Goal: Communication & Community: Participate in discussion

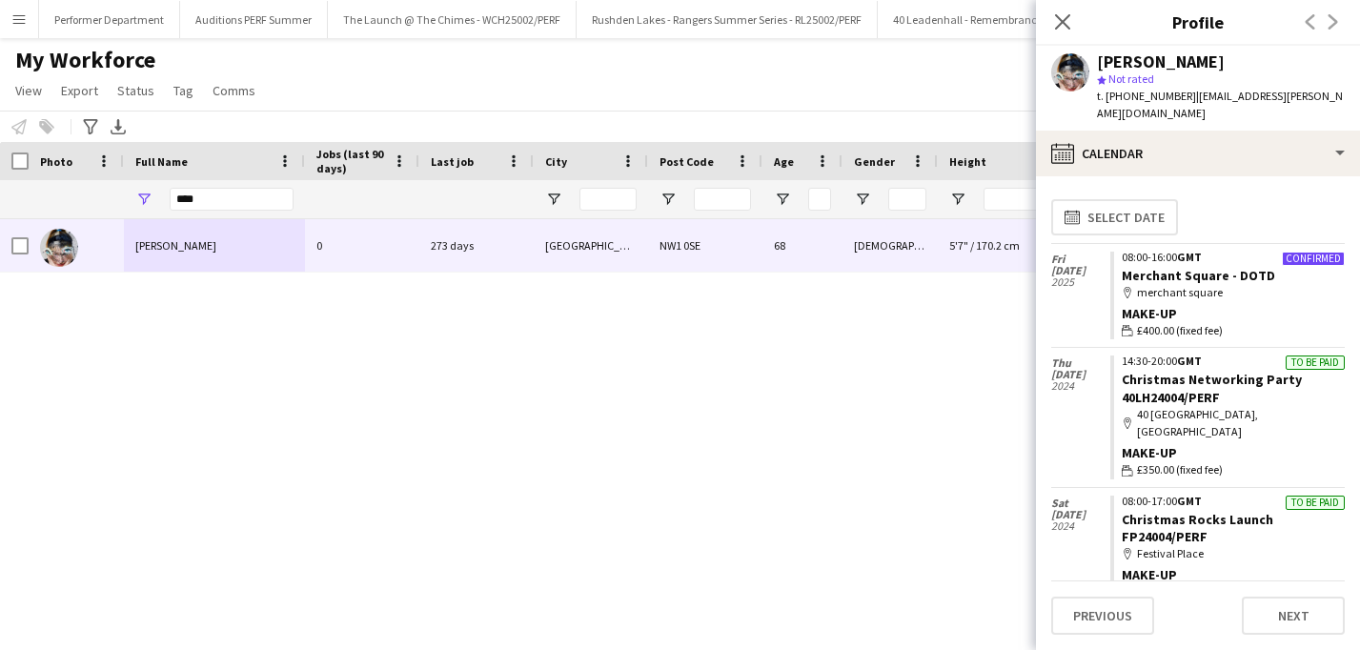
scroll to position [320, 0]
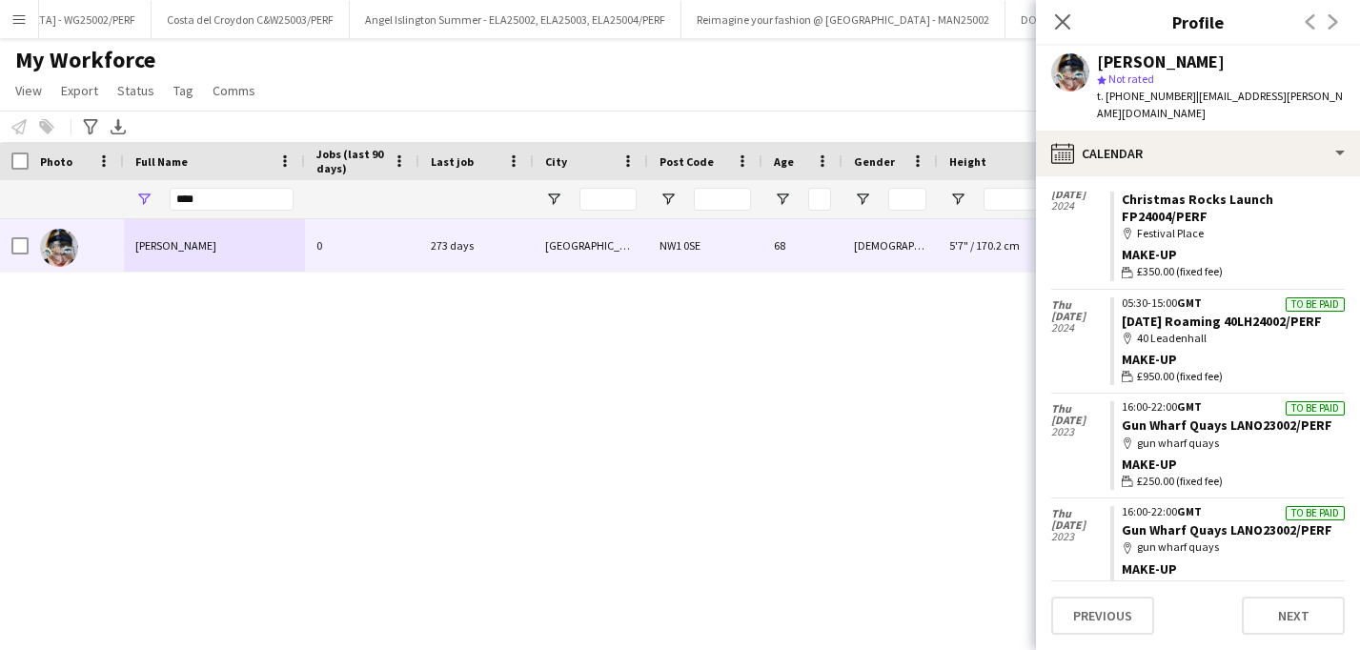
click at [38, 27] on div "Performer Department Close Auditions PERF Summer Close The Launch @ The Chimes …" at bounding box center [664, 19] width 1253 height 38
click at [25, 22] on app-icon "Menu" at bounding box center [18, 18] width 15 height 15
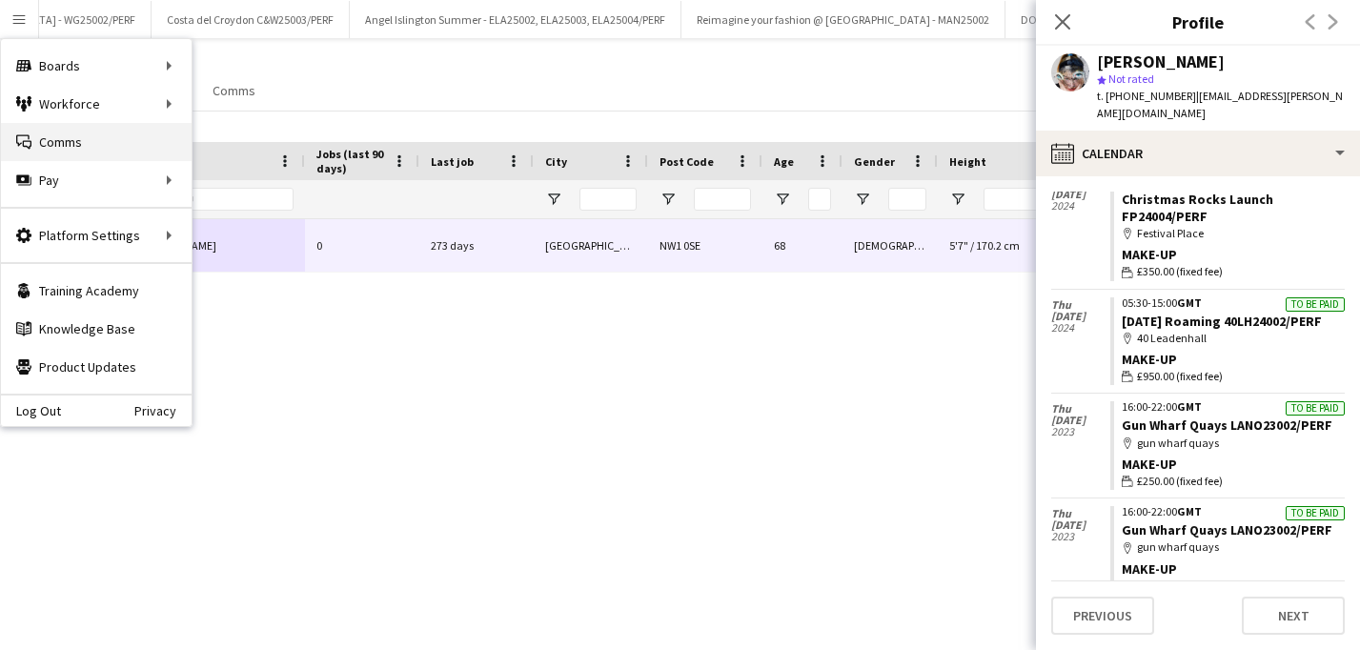
click at [109, 124] on link "Comms Comms" at bounding box center [96, 142] width 191 height 38
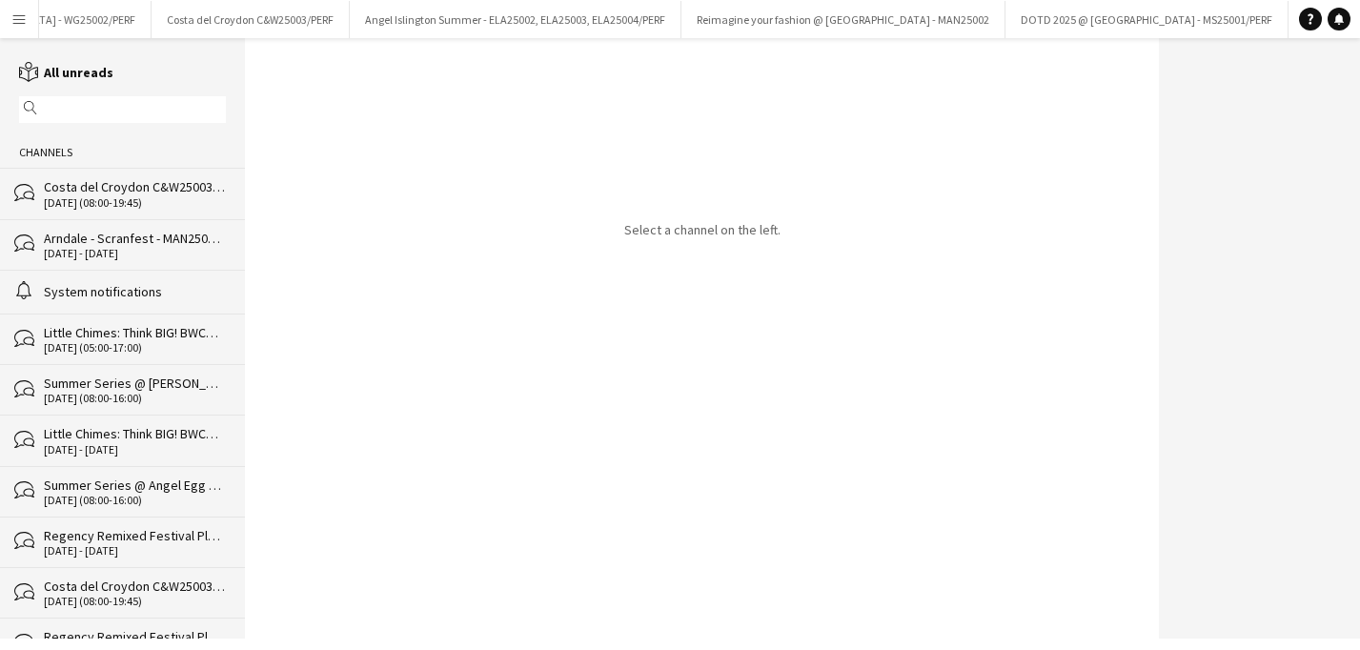
click at [19, 18] on app-icon "Menu" at bounding box center [18, 18] width 15 height 15
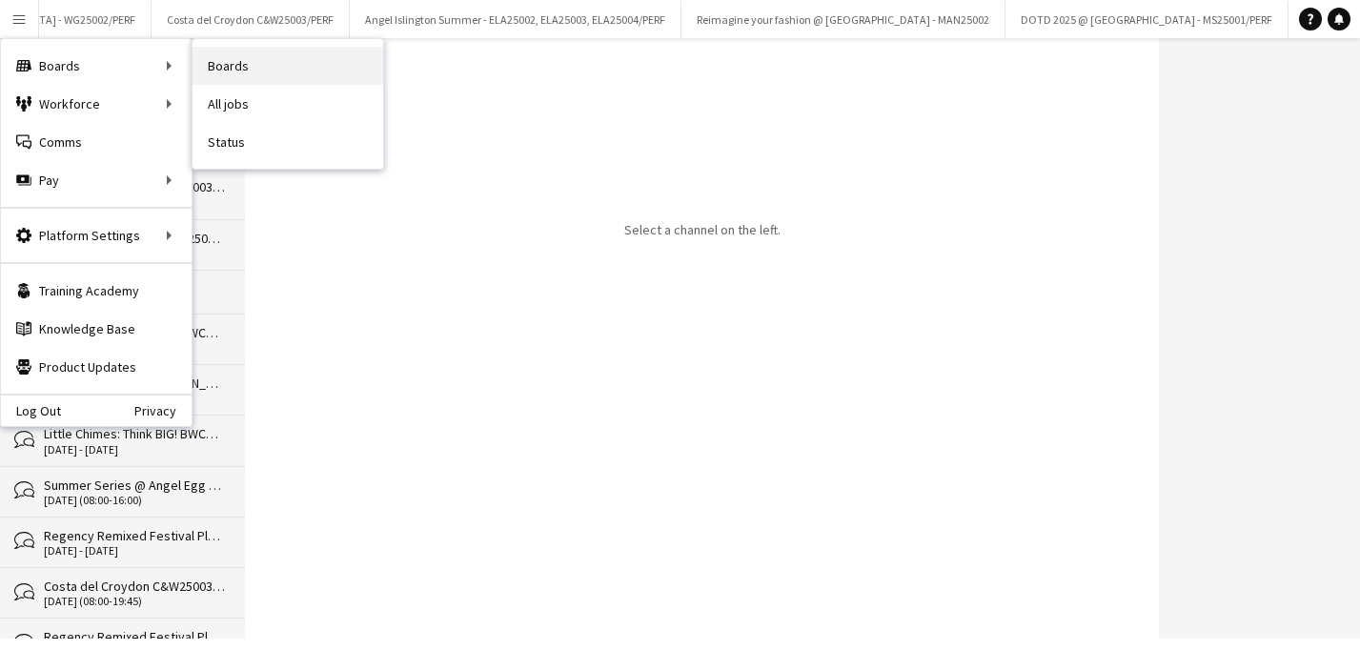
click at [228, 71] on link "Boards" at bounding box center [287, 66] width 191 height 38
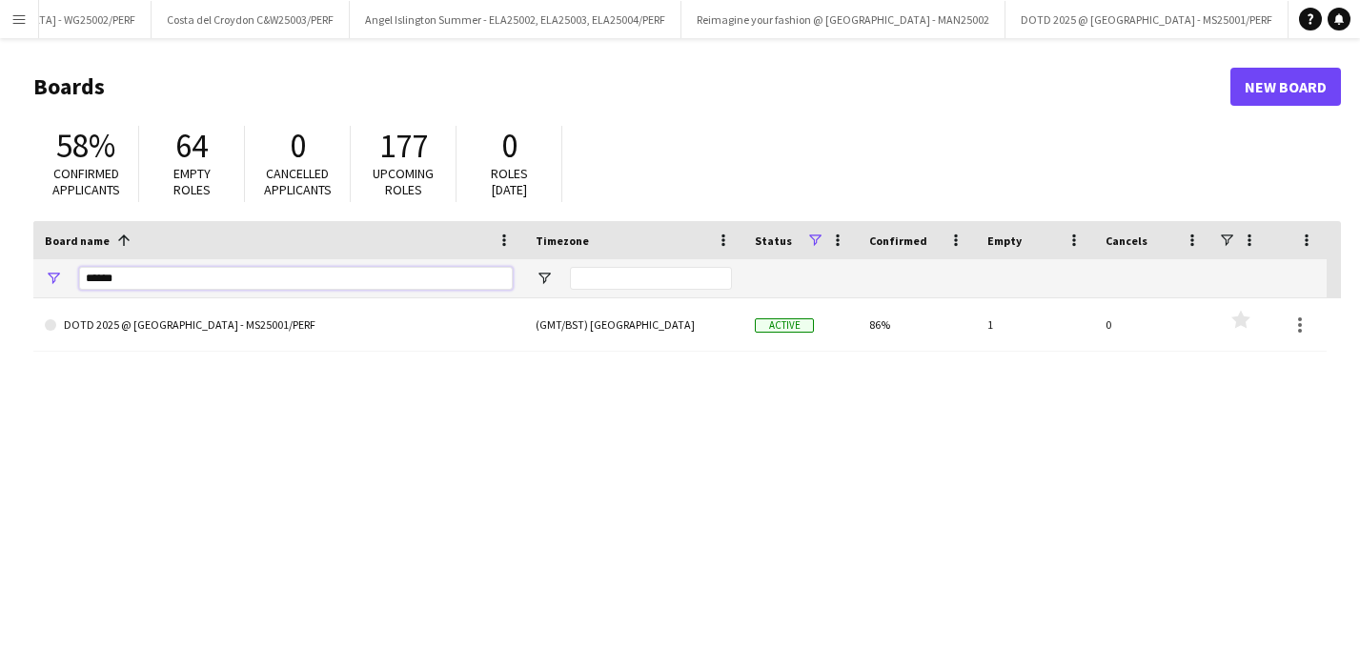
drag, startPoint x: 203, startPoint y: 285, endPoint x: 72, endPoint y: 285, distance: 130.5
click at [72, 285] on div "******" at bounding box center [278, 278] width 491 height 38
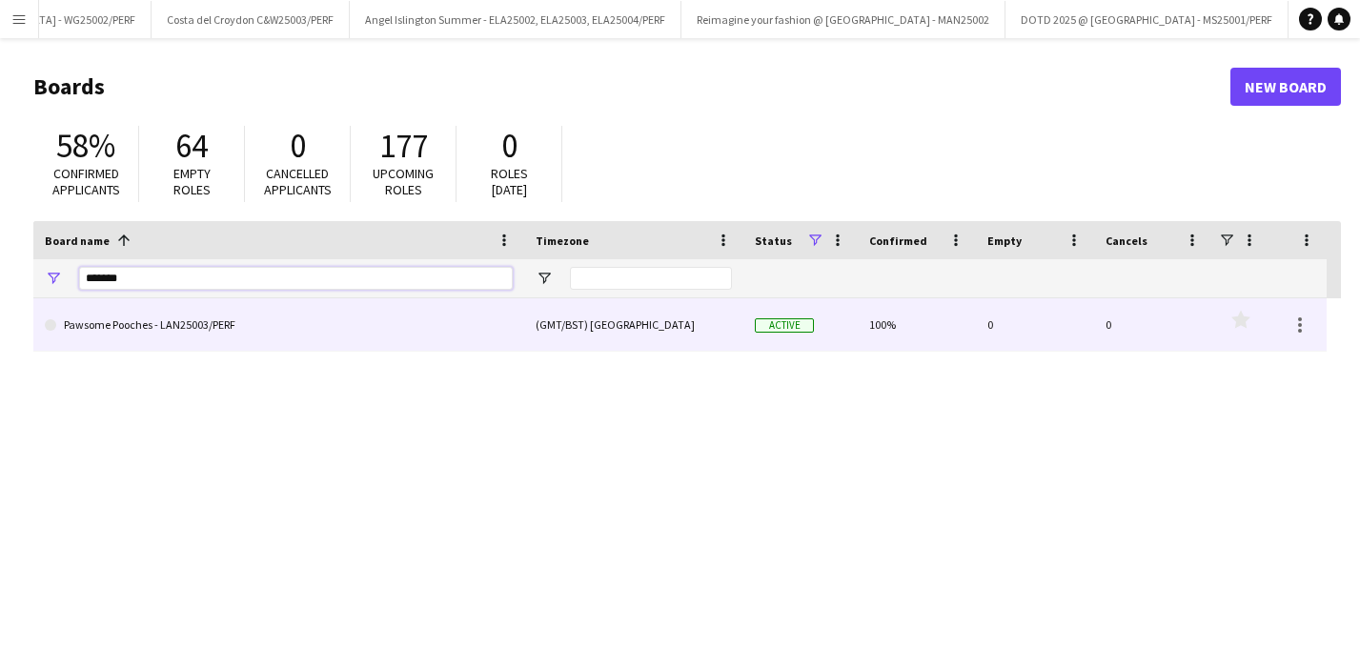
type input "*******"
click at [158, 335] on link "Pawsome Pooches - LAN25003/PERF" at bounding box center [279, 324] width 468 height 53
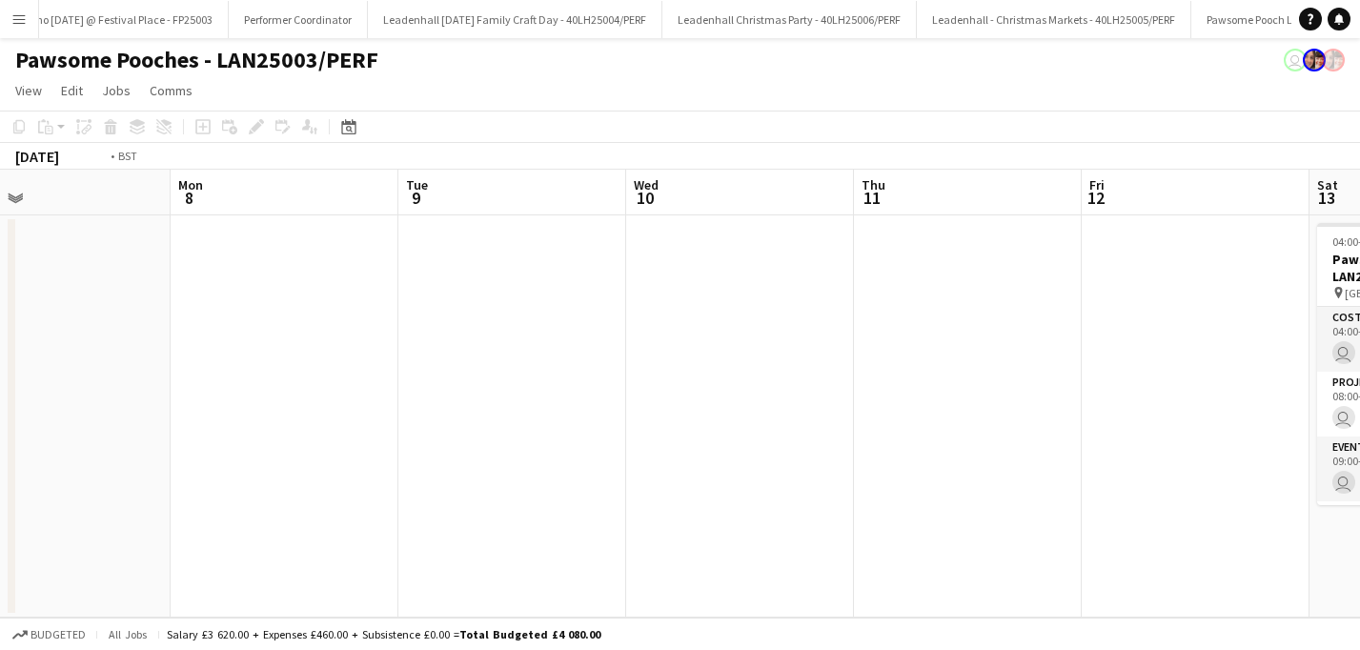
scroll to position [0, 687]
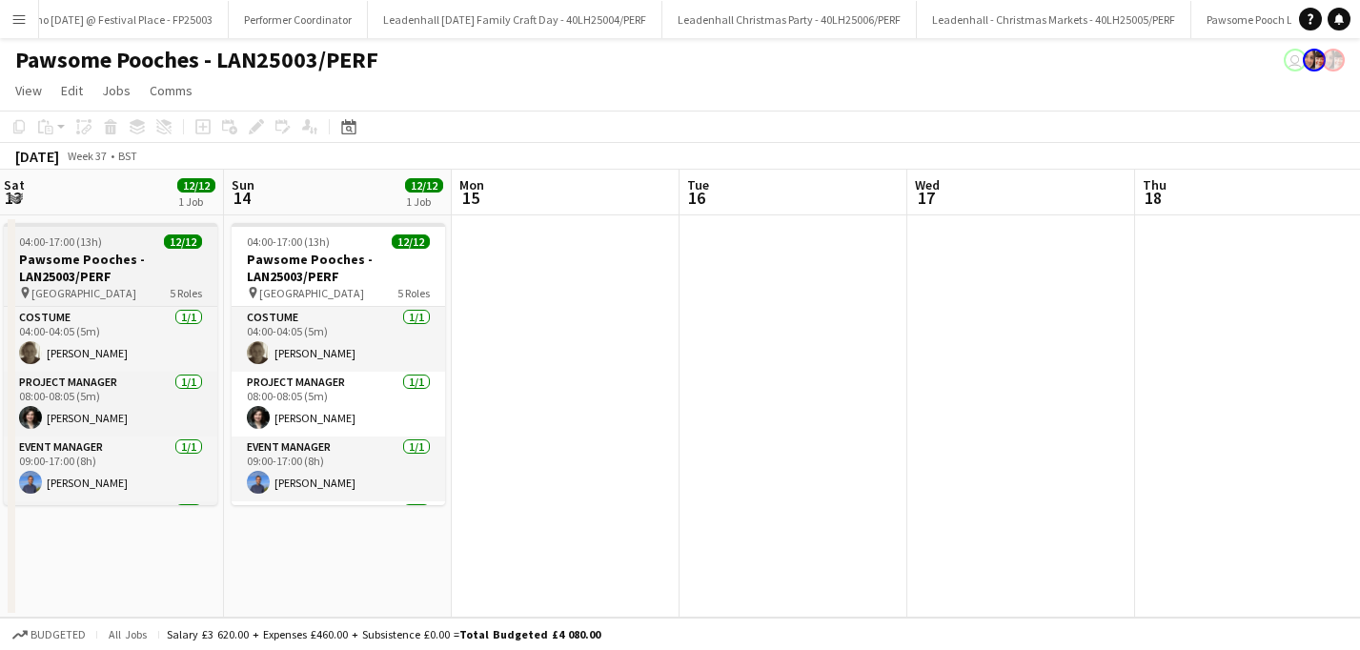
click at [102, 273] on h3 "Pawsome Pooches - LAN25003/PERF" at bounding box center [110, 268] width 213 height 34
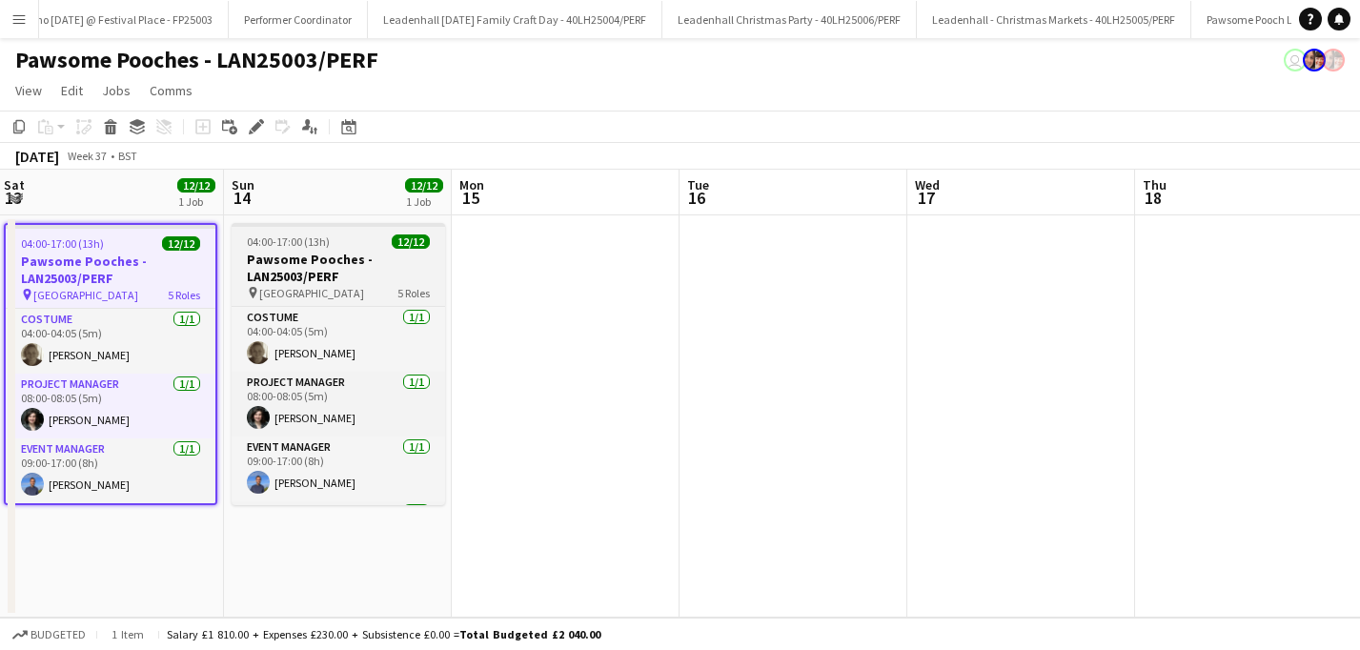
click at [289, 273] on h3 "Pawsome Pooches - LAN25003/PERF" at bounding box center [338, 268] width 213 height 34
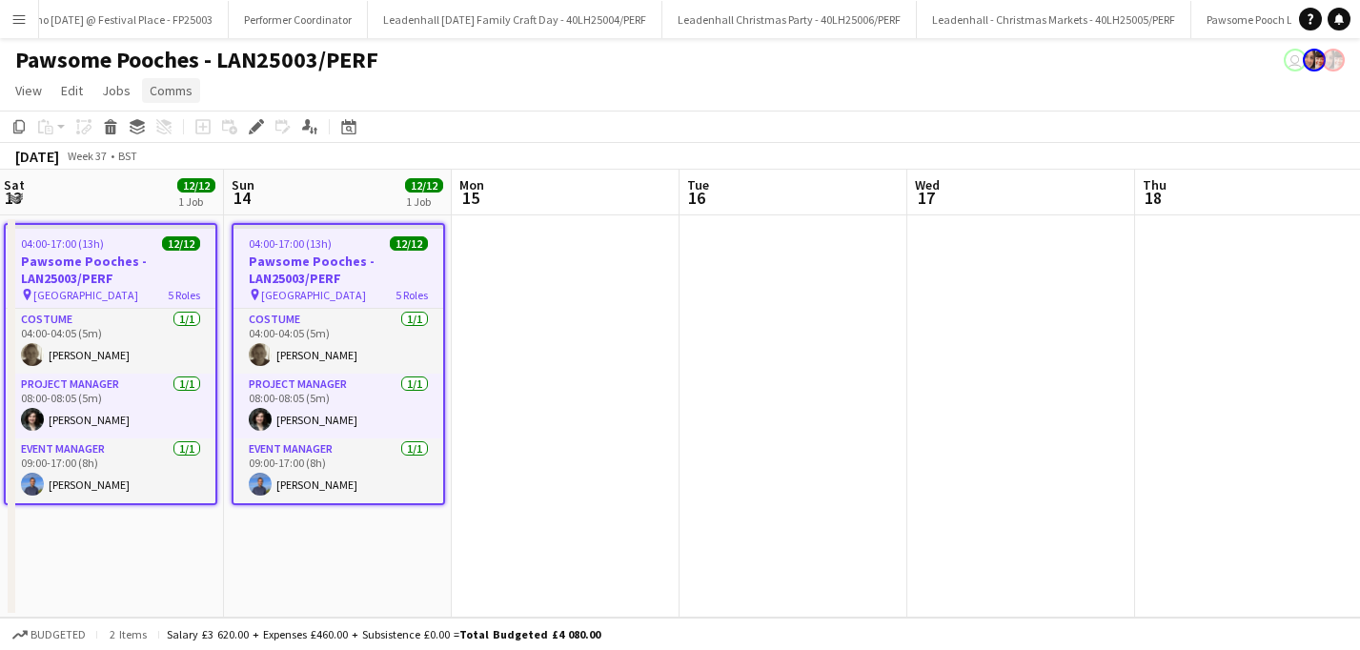
click at [169, 93] on span "Comms" at bounding box center [171, 90] width 43 height 17
click at [173, 168] on span "Create chat" at bounding box center [189, 171] width 67 height 17
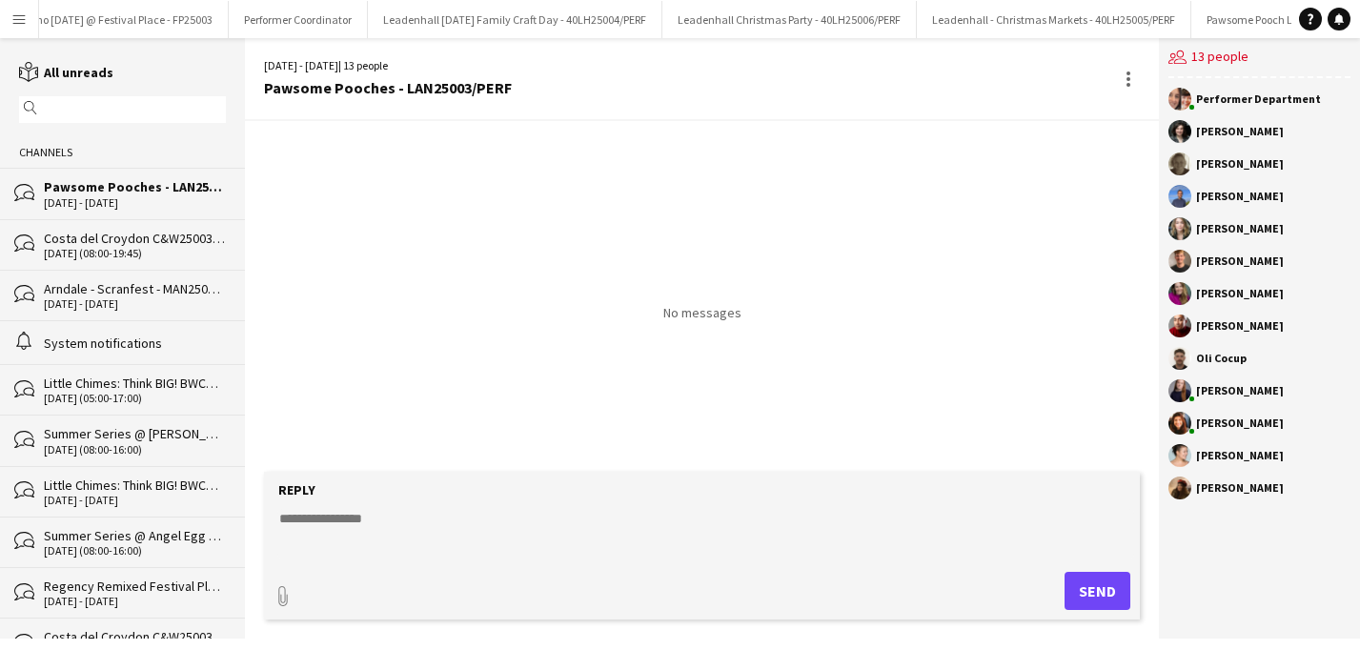
click at [332, 550] on textarea at bounding box center [706, 534] width 858 height 50
paste textarea "**********"
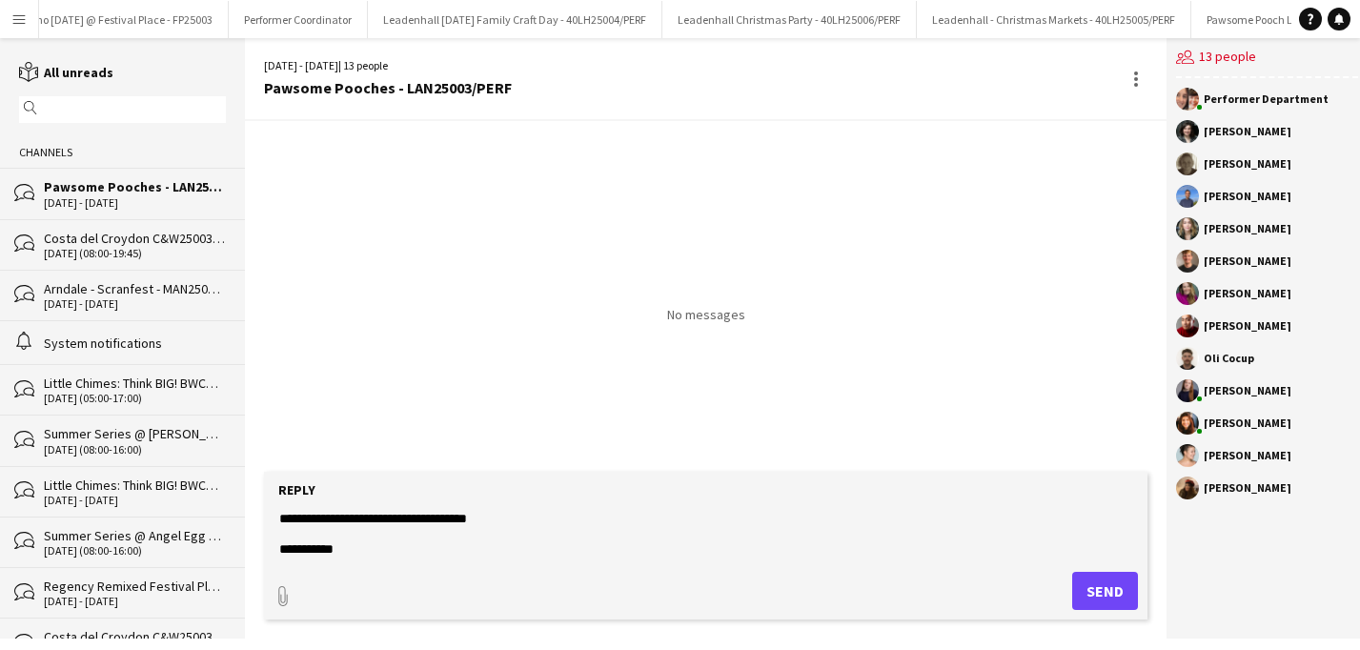
drag, startPoint x: 541, startPoint y: 522, endPoint x: 216, endPoint y: 511, distance: 325.1
click at [216, 512] on div "reading All unreads magnifier Channels bubbles Pawsome Pooches - LAN25003/PERF …" at bounding box center [680, 338] width 1360 height 600
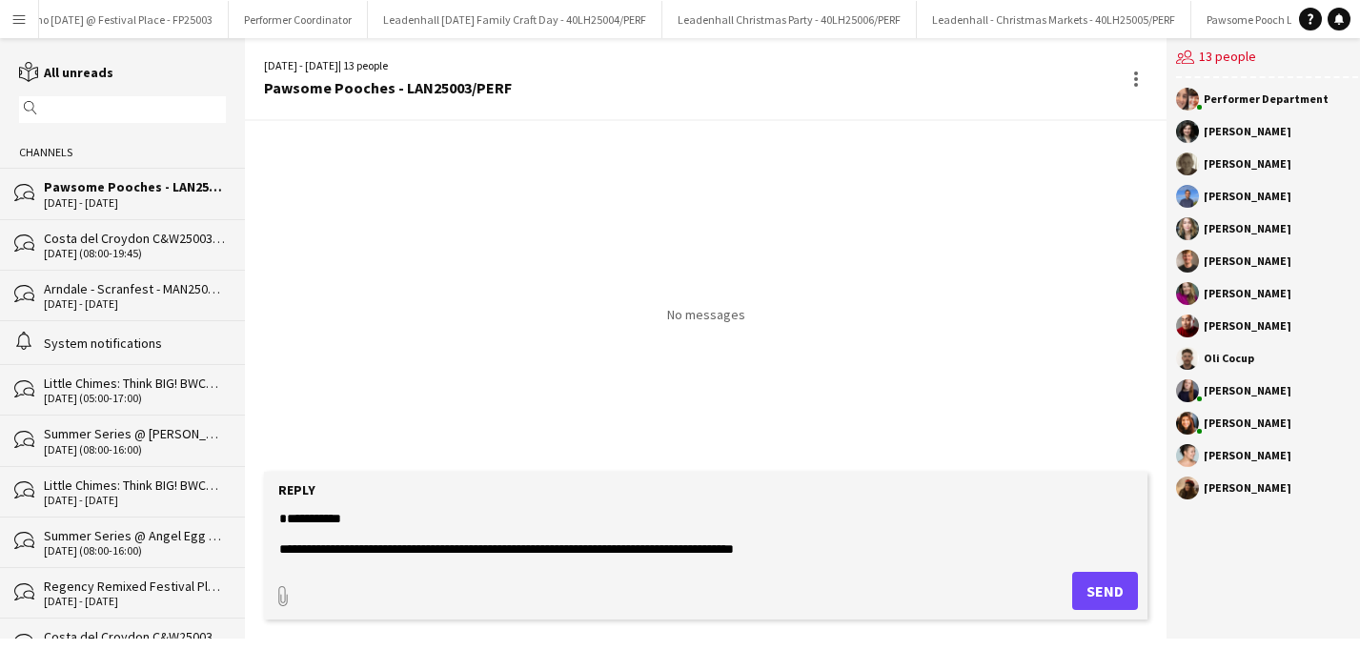
click at [339, 534] on textarea at bounding box center [706, 534] width 858 height 50
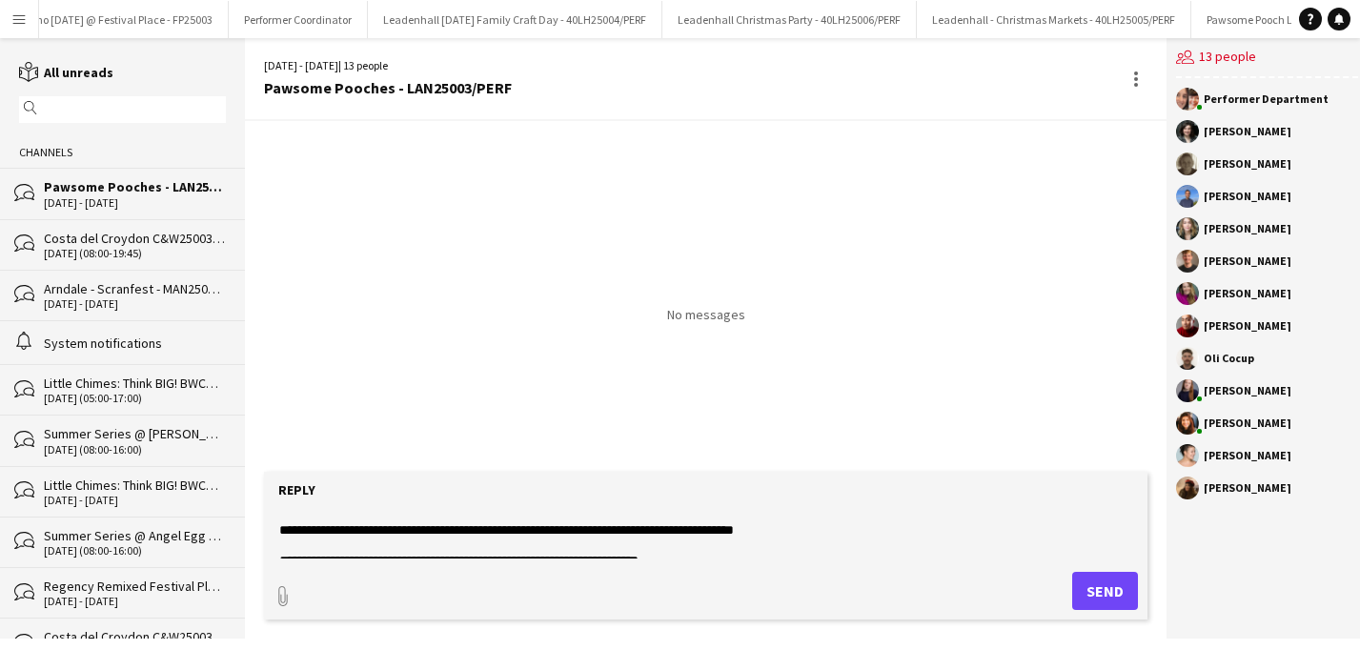
scroll to position [7, 0]
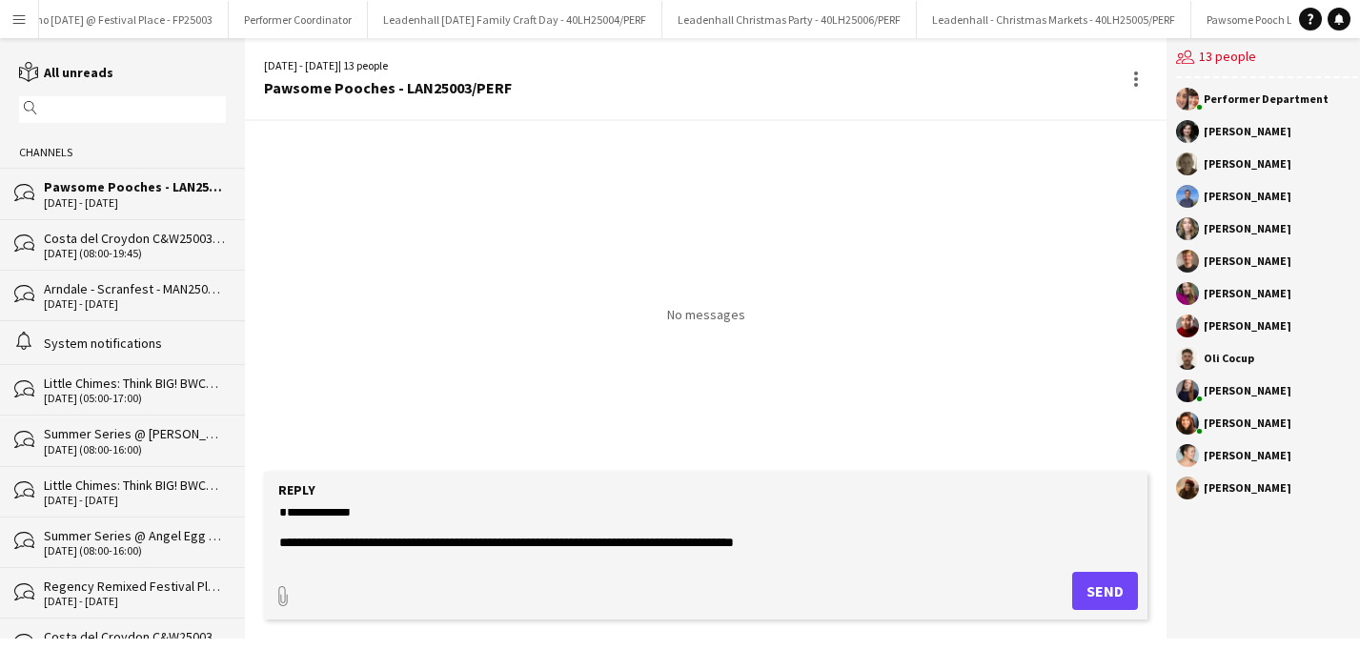
drag, startPoint x: 558, startPoint y: 516, endPoint x: 480, endPoint y: 545, distance: 83.5
click at [480, 545] on textarea at bounding box center [706, 534] width 858 height 50
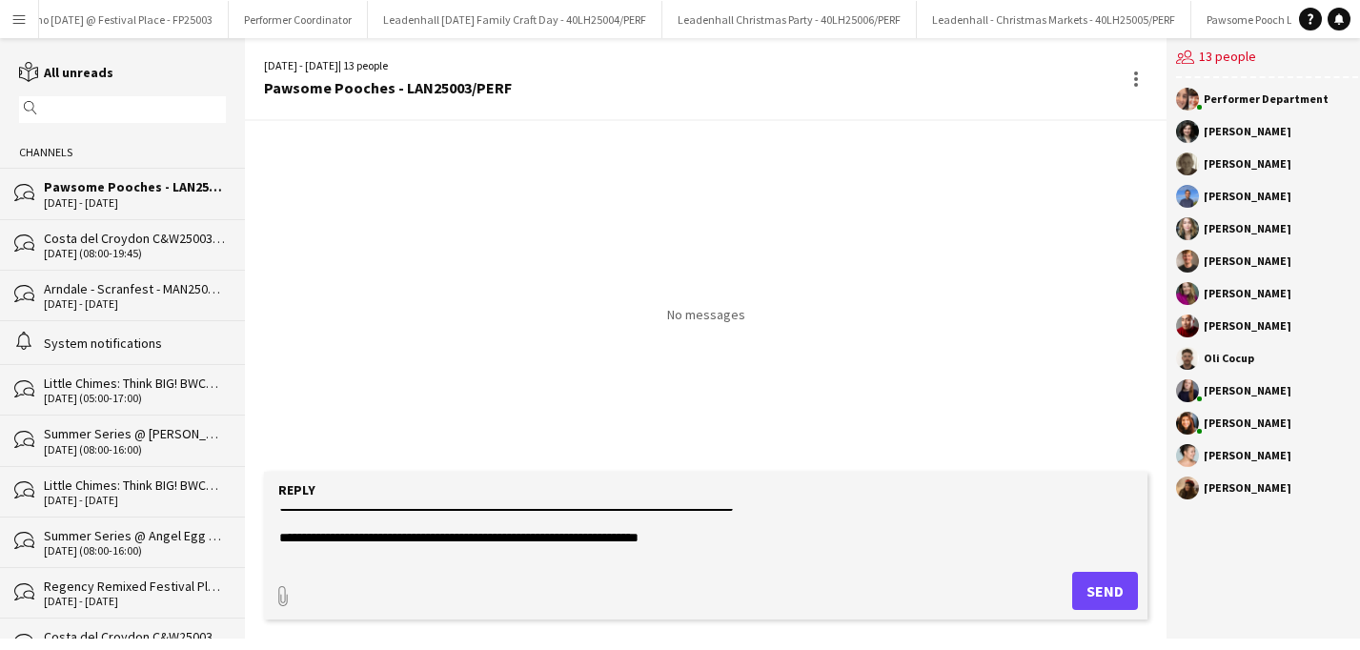
scroll to position [43, 0]
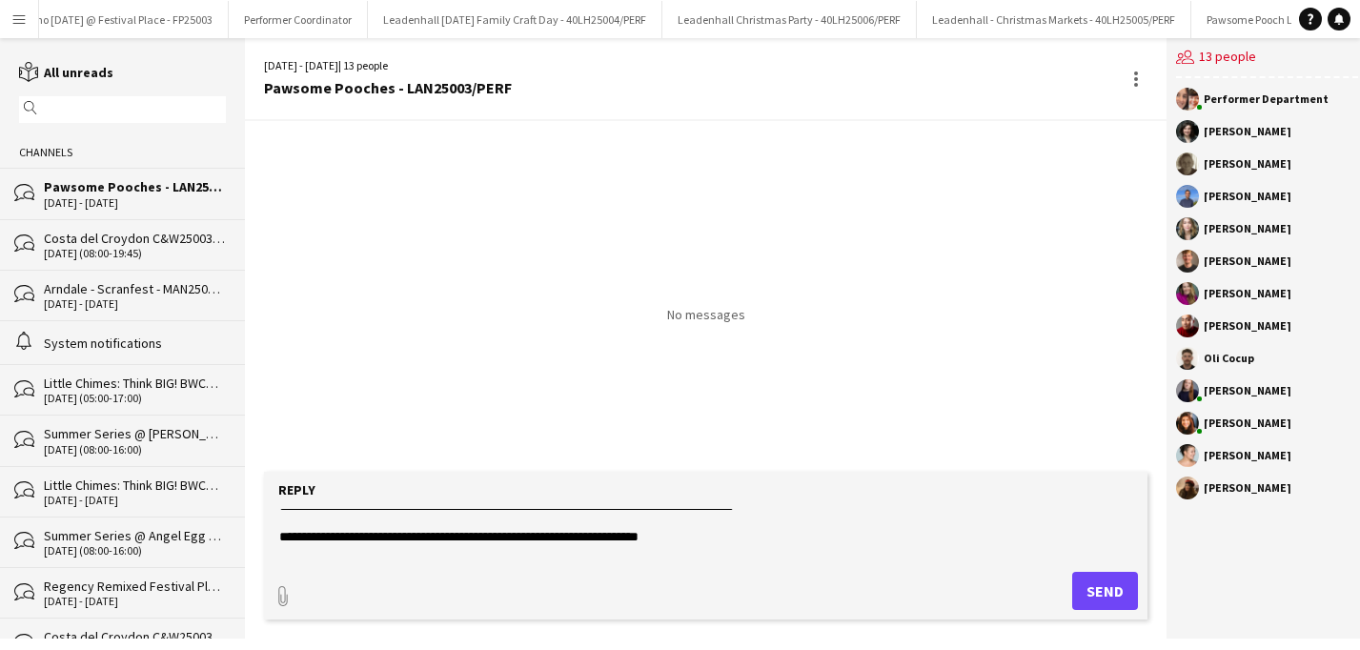
drag, startPoint x: 460, startPoint y: 524, endPoint x: 551, endPoint y: 524, distance: 90.5
click at [551, 524] on textarea at bounding box center [706, 534] width 858 height 50
click at [771, 542] on textarea at bounding box center [706, 534] width 858 height 50
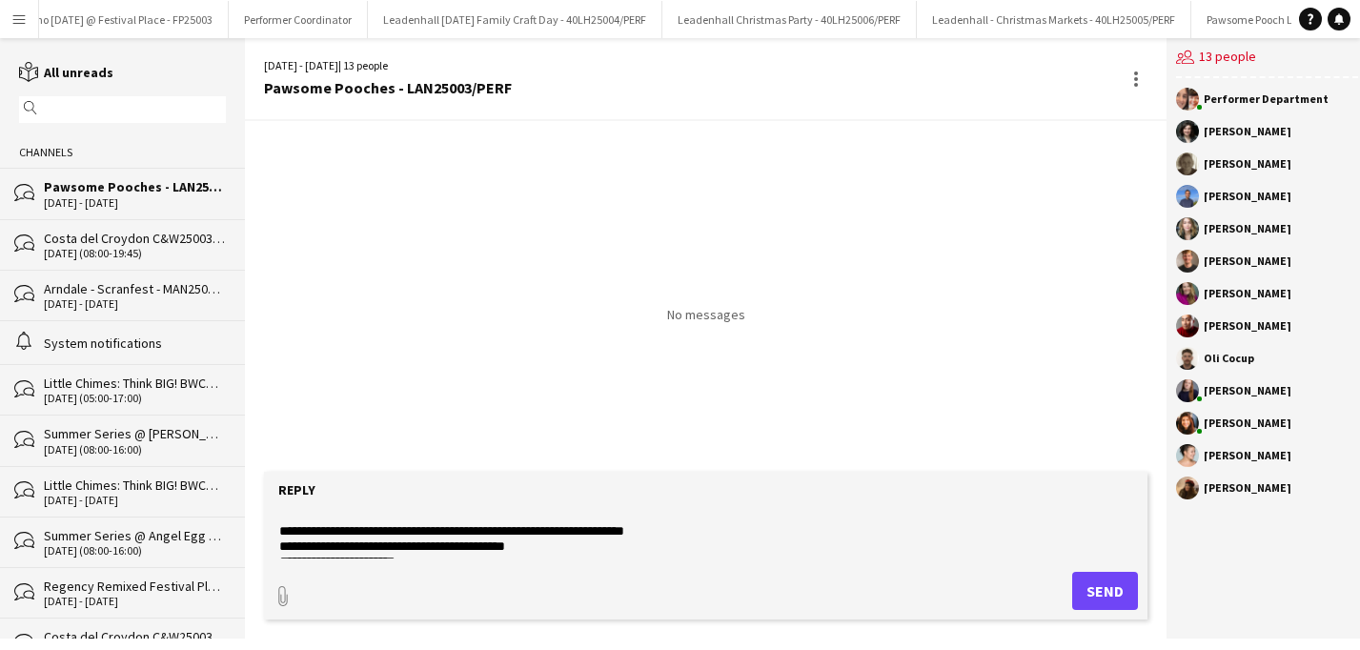
scroll to position [233, 0]
drag, startPoint x: 423, startPoint y: 527, endPoint x: 542, endPoint y: 527, distance: 119.1
click at [543, 528] on textarea at bounding box center [706, 534] width 858 height 50
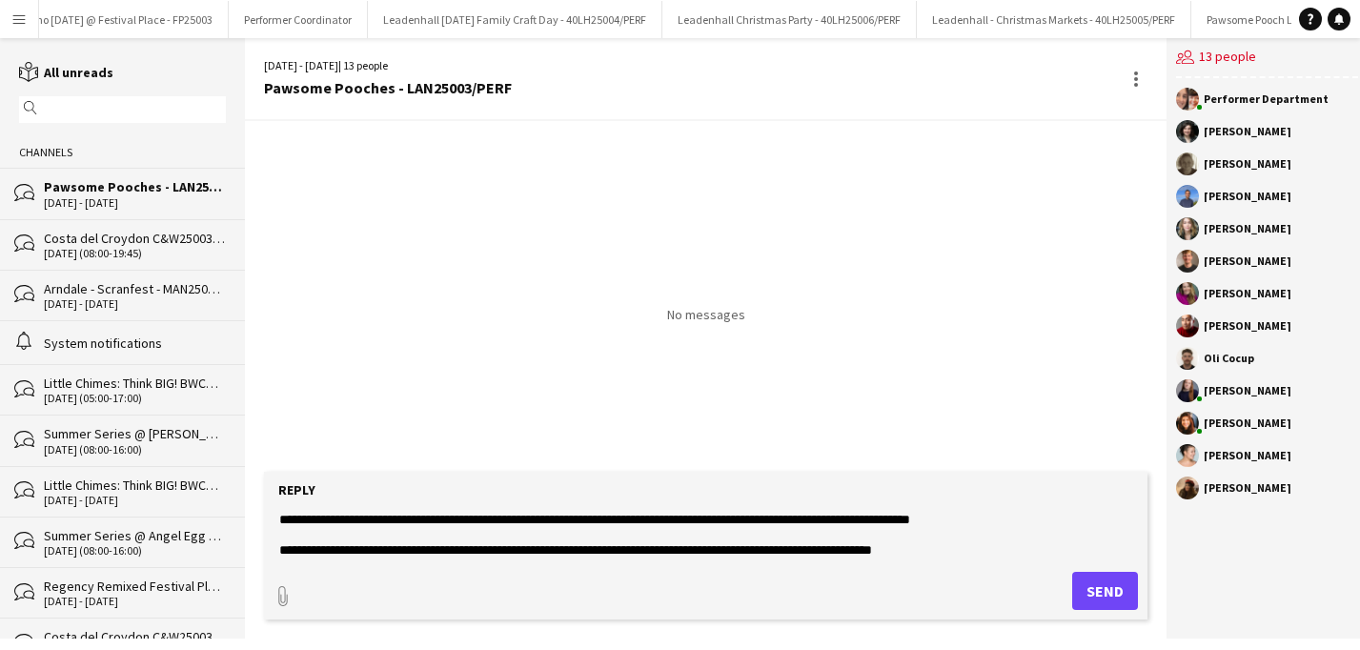
scroll to position [638, 0]
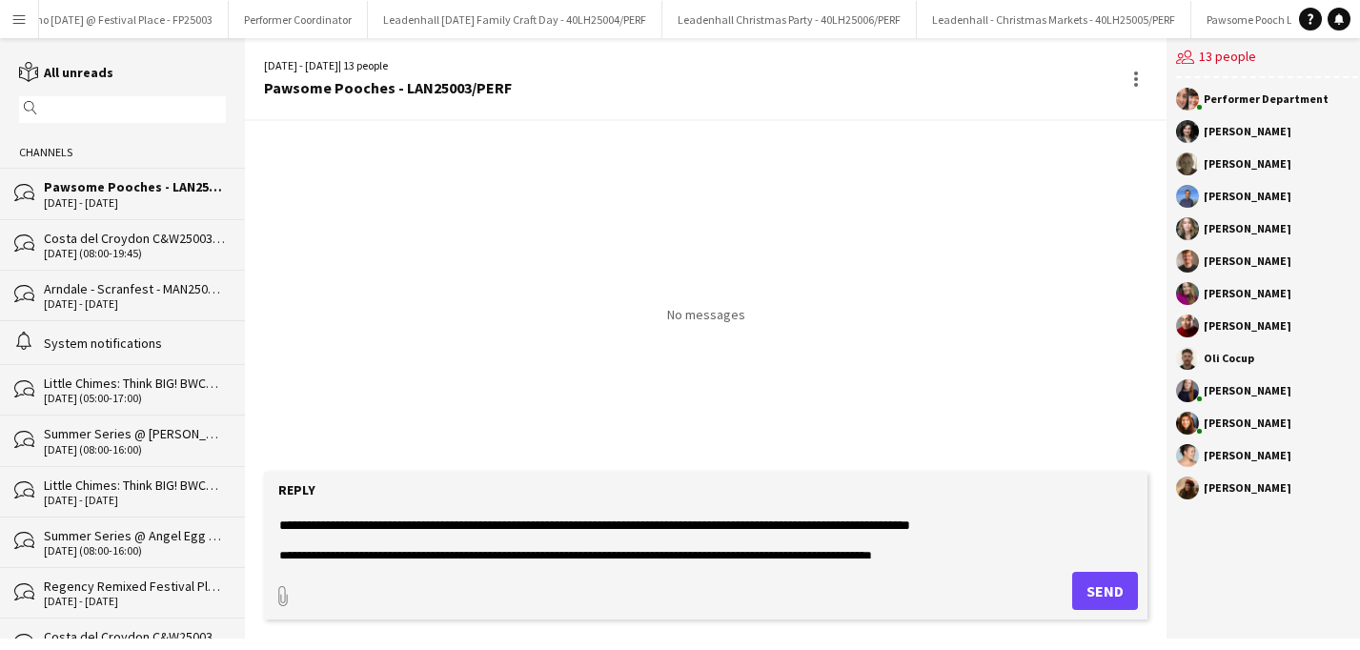
drag, startPoint x: 516, startPoint y: 543, endPoint x: 610, endPoint y: 537, distance: 94.5
click at [610, 537] on textarea at bounding box center [706, 534] width 858 height 50
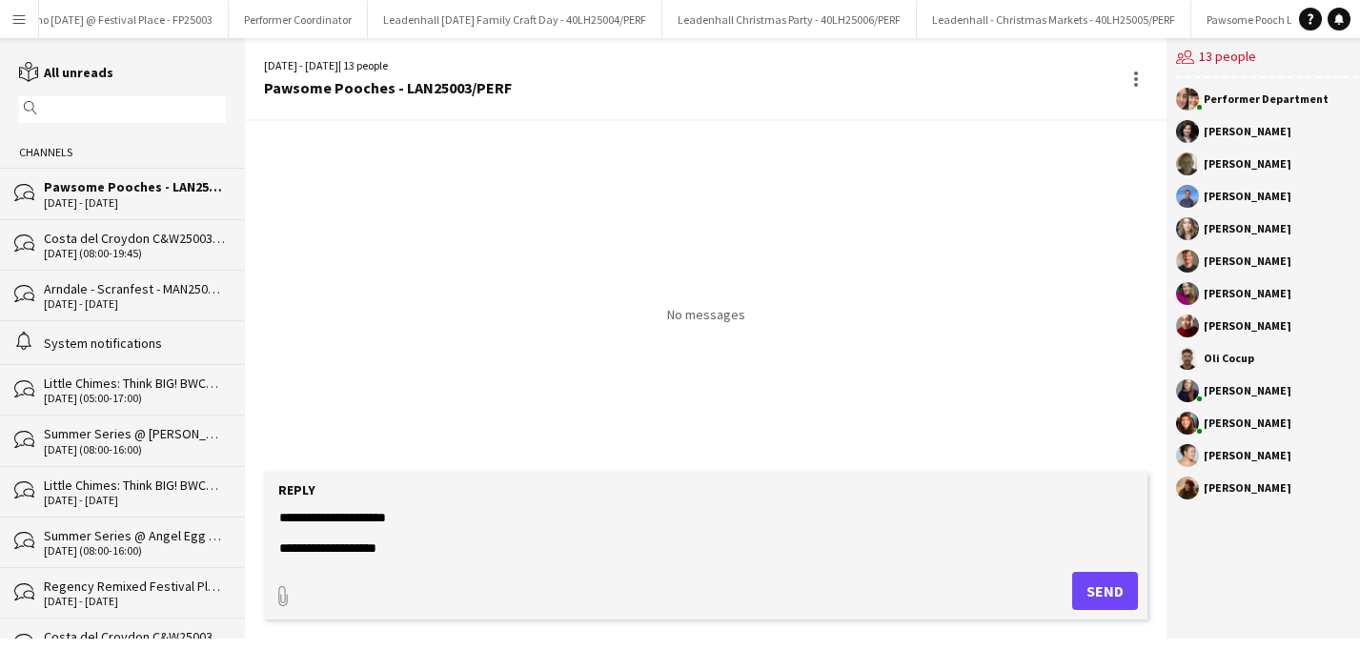
scroll to position [766, 0]
drag, startPoint x: 323, startPoint y: 537, endPoint x: 269, endPoint y: 535, distance: 54.4
click at [269, 535] on form "Reply paperclip Send" at bounding box center [706, 546] width 884 height 148
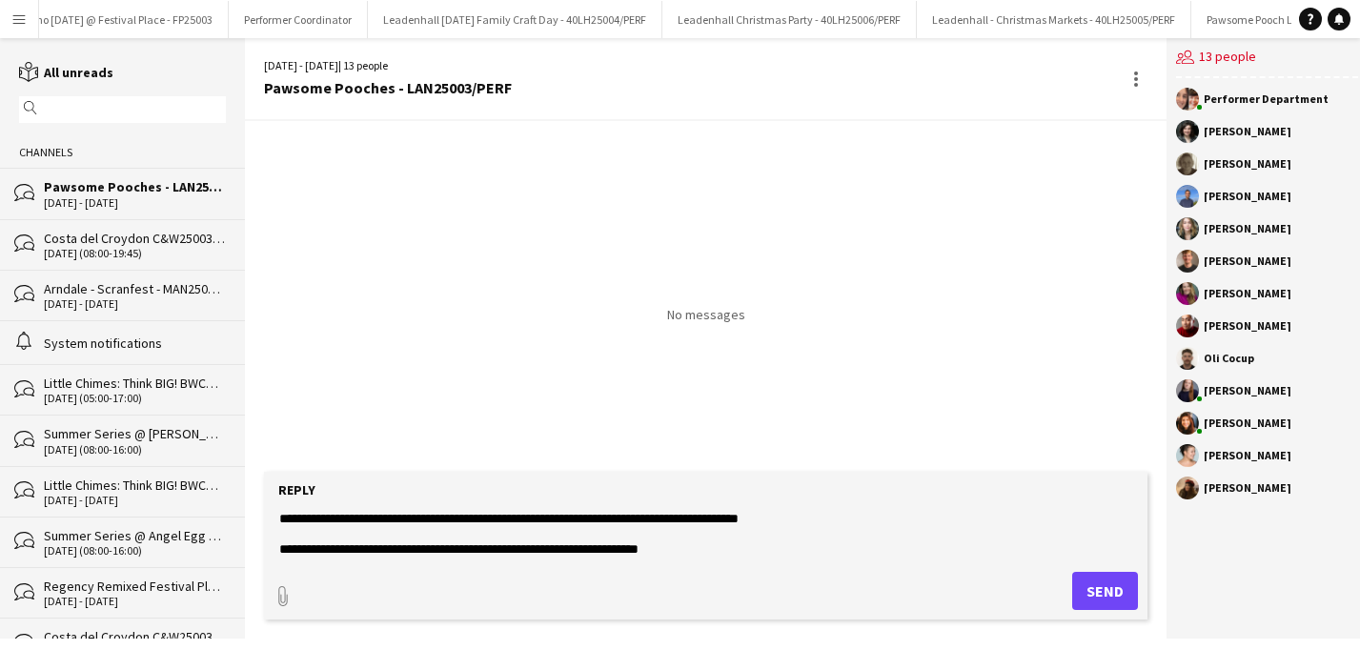
scroll to position [57, 0]
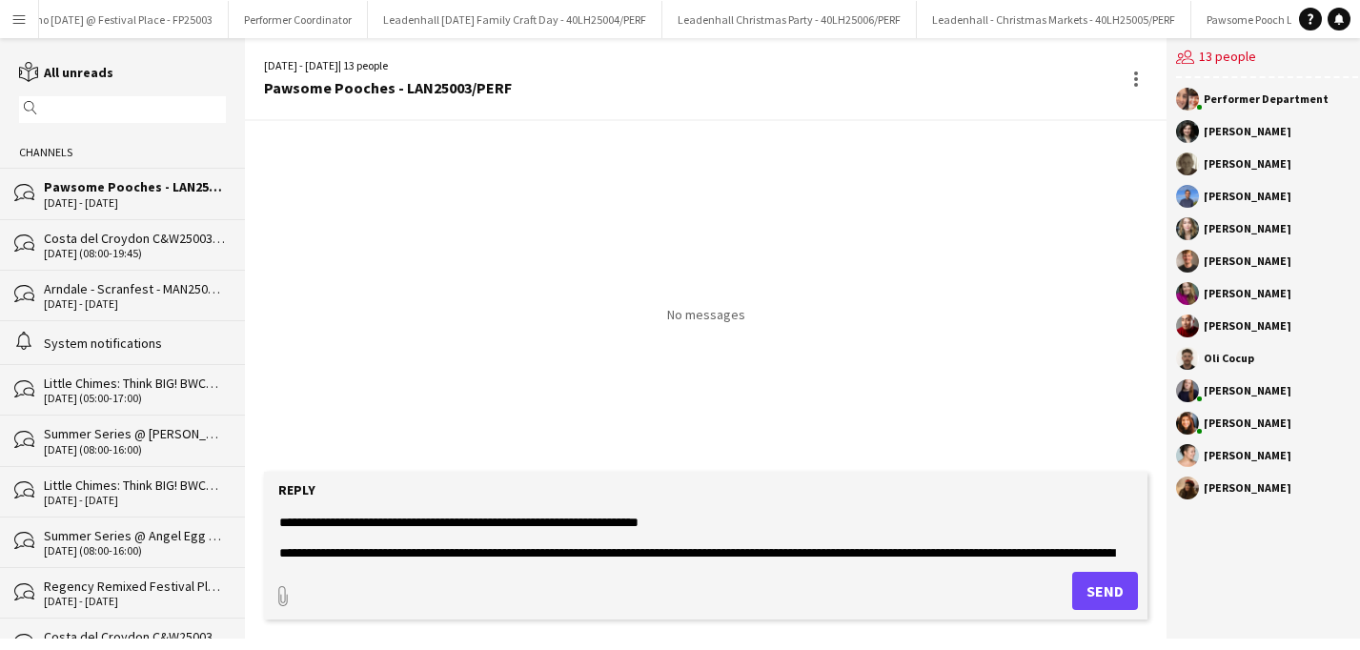
type textarea "**********"
click at [1086, 595] on button "Send" at bounding box center [1105, 591] width 66 height 38
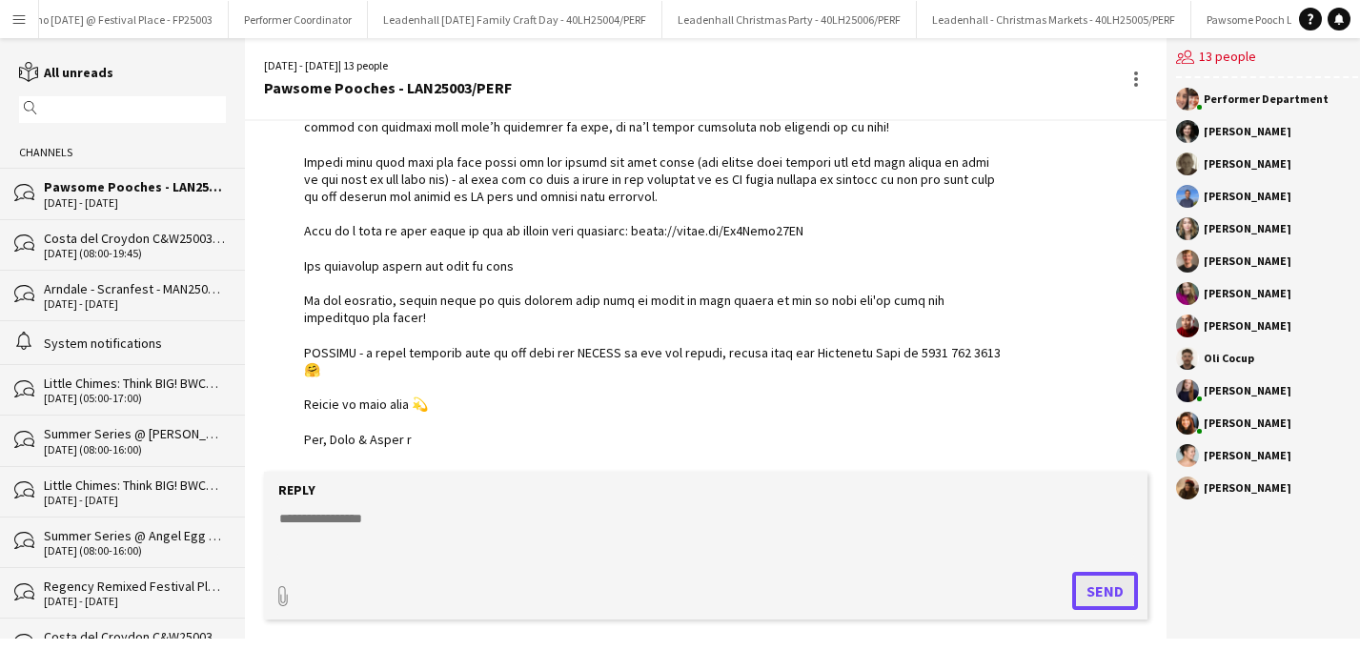
scroll to position [747, 0]
click at [18, 20] on app-icon "Menu" at bounding box center [18, 18] width 15 height 15
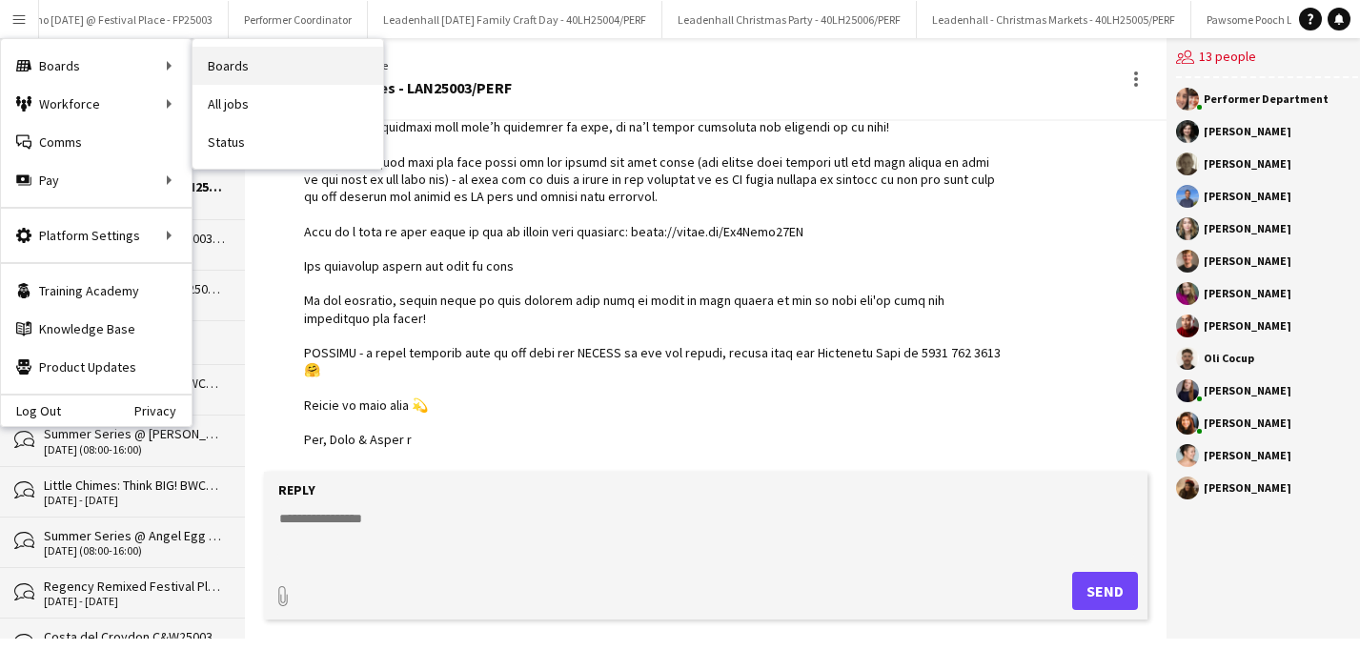
click at [232, 59] on link "Boards" at bounding box center [287, 66] width 191 height 38
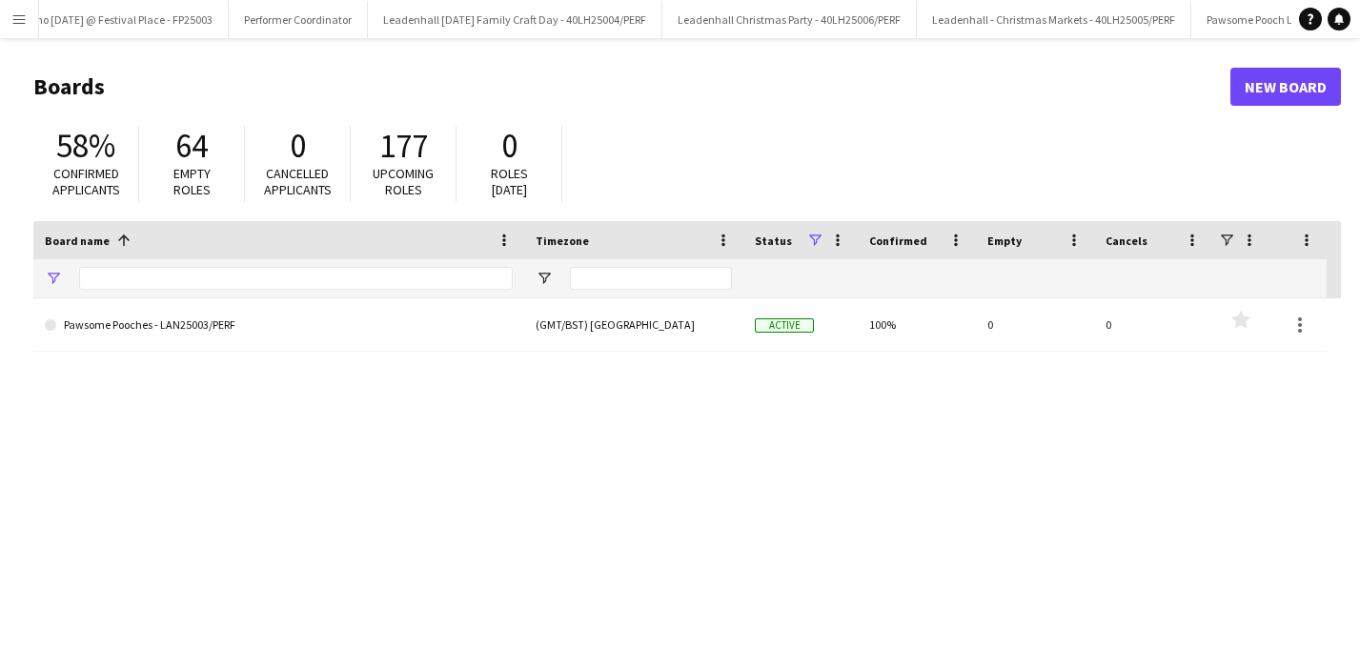
type input "*******"
click at [15, 14] on app-icon "Menu" at bounding box center [18, 18] width 15 height 15
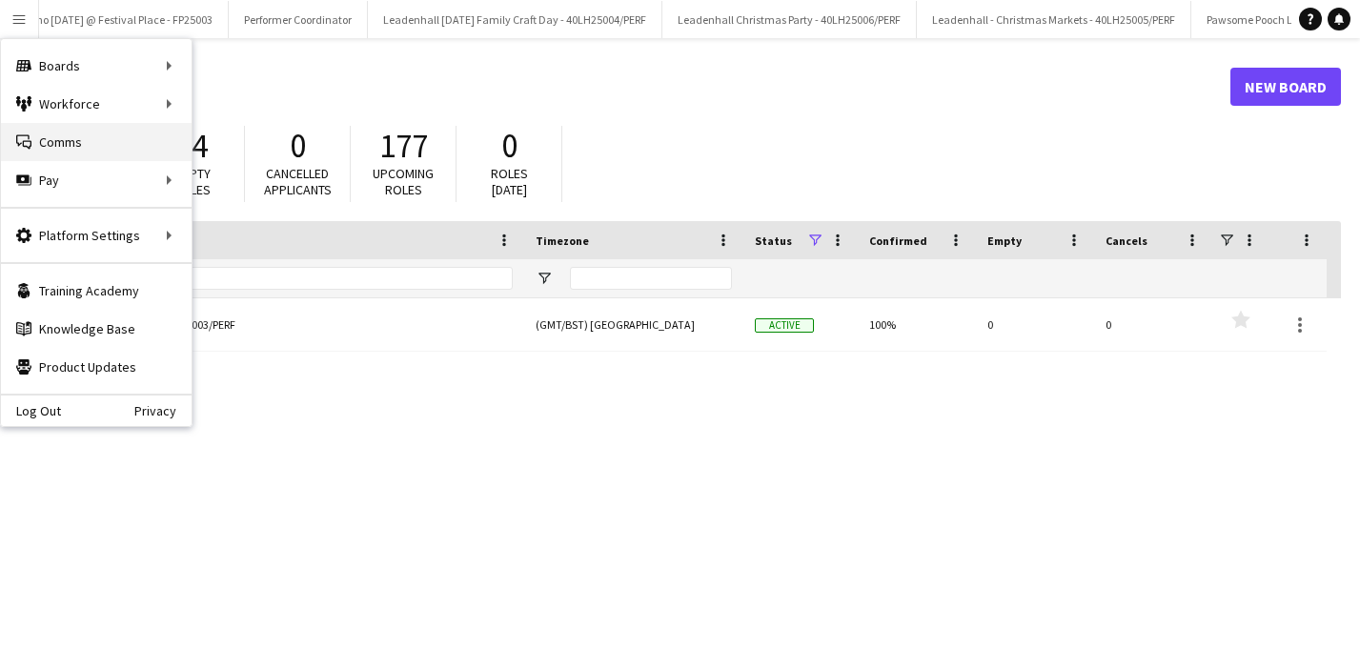
click at [79, 144] on link "Comms Comms" at bounding box center [96, 142] width 191 height 38
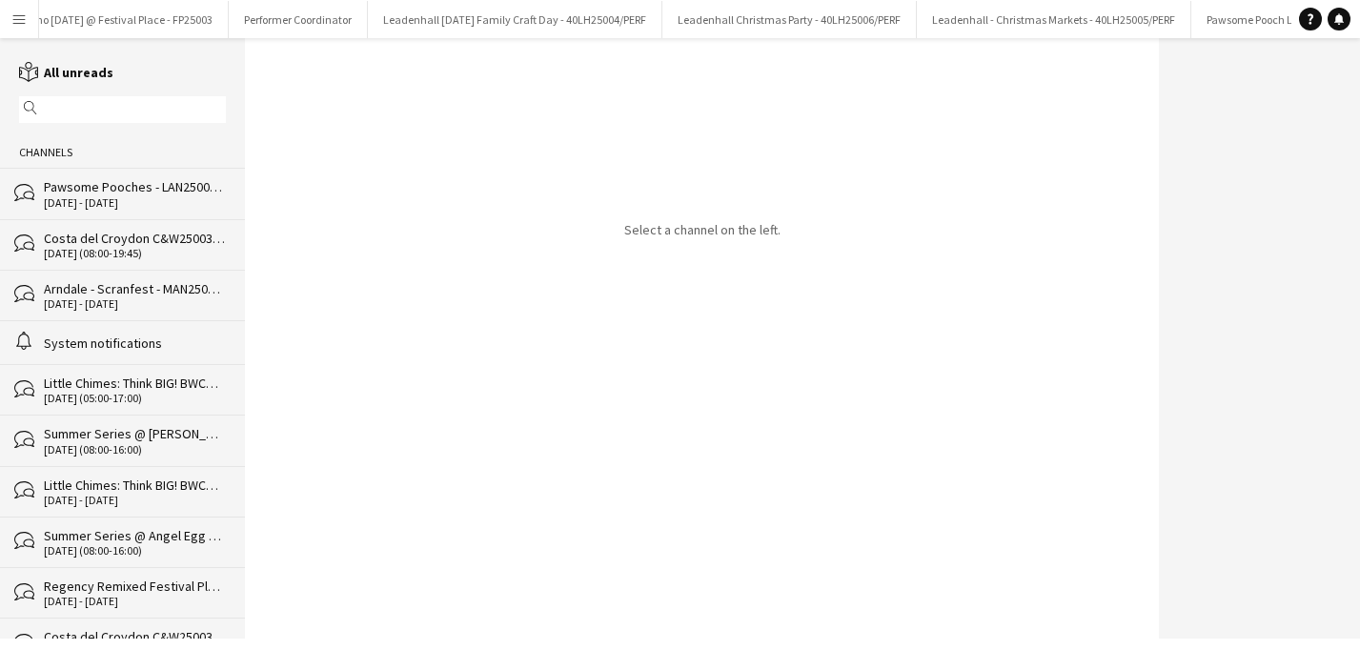
click at [114, 197] on div "[DATE] - [DATE]" at bounding box center [135, 202] width 182 height 13
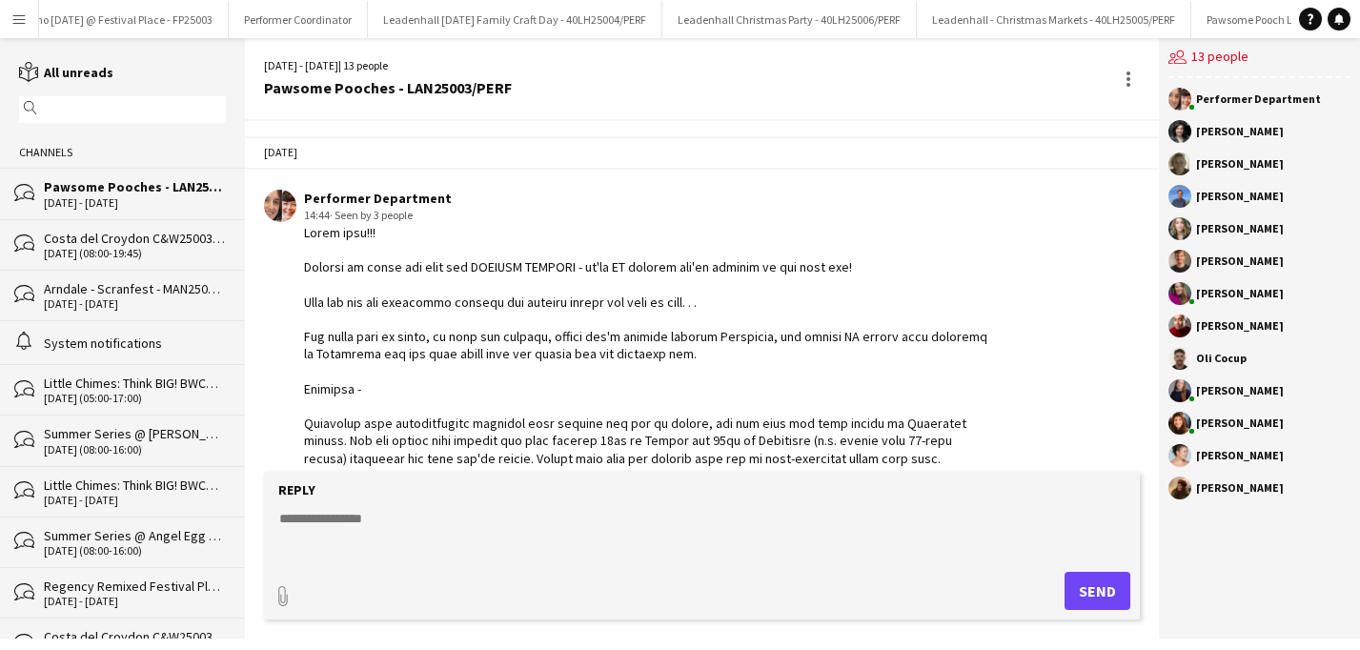
scroll to position [747, 0]
